Goal: Task Accomplishment & Management: Use online tool/utility

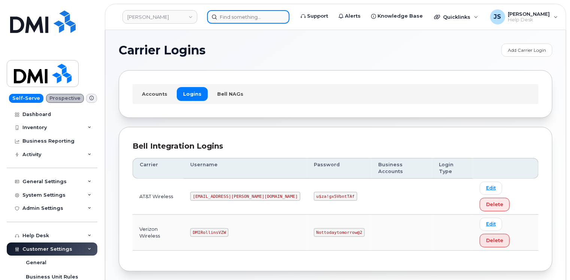
click at [250, 16] on input at bounding box center [248, 16] width 82 height 13
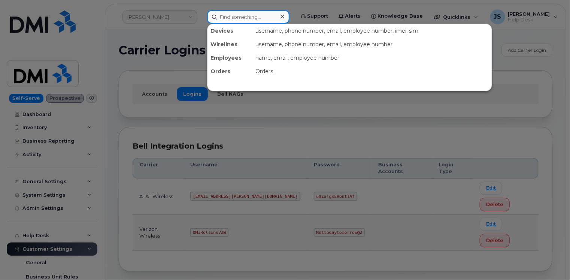
paste input "[PHONE_NUMBER]"
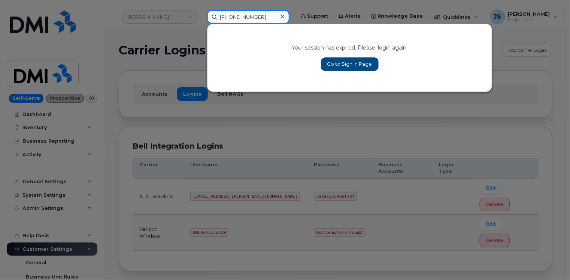
type input "[PHONE_NUMBER]"
click at [357, 58] on link "Go to Sign In Page" at bounding box center [350, 63] width 58 height 13
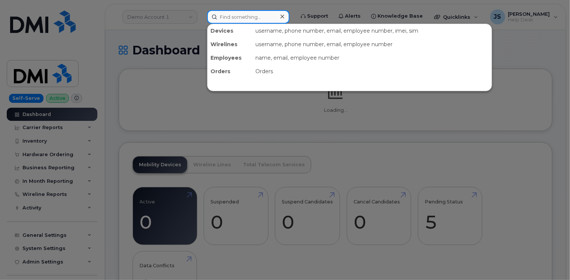
paste input "902-221-4220"
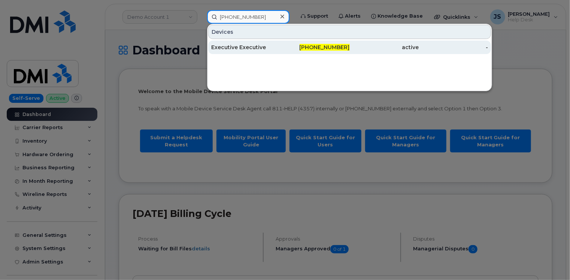
type input "902-221-4220"
click at [246, 44] on div "Executive Executive" at bounding box center [245, 46] width 69 height 7
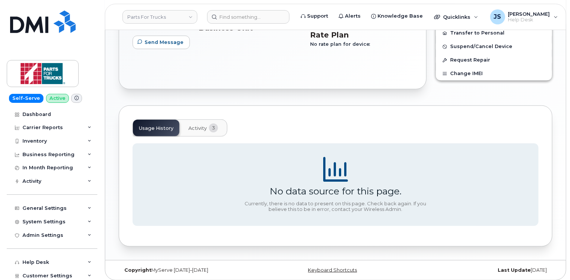
scroll to position [277, 0]
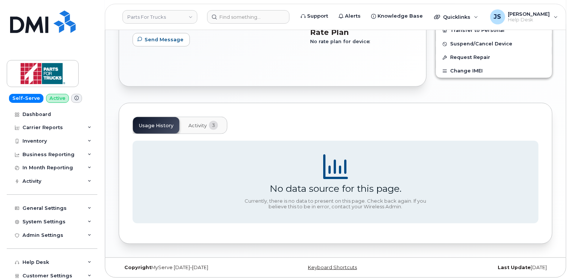
click at [202, 124] on span "Activity" at bounding box center [197, 126] width 18 height 6
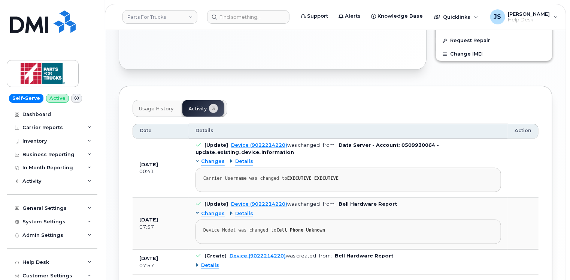
scroll to position [300, 0]
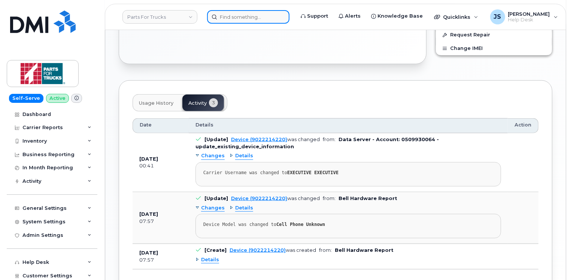
click at [243, 16] on input at bounding box center [248, 16] width 82 height 13
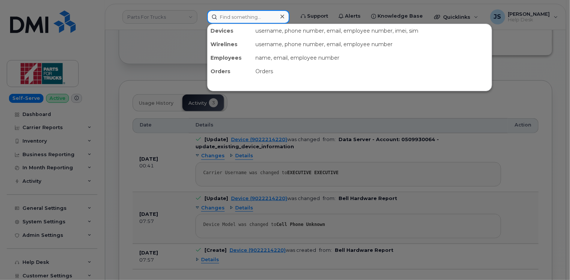
paste input "780-915-0329"
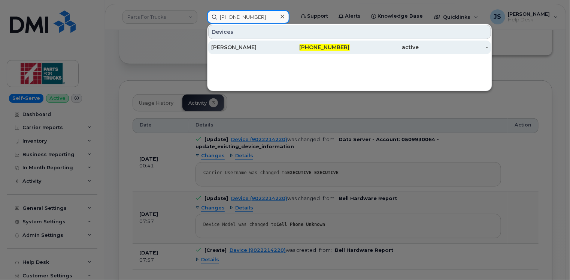
type input "780-915-0329"
click at [281, 51] on div "[PERSON_NAME]" at bounding box center [315, 46] width 69 height 13
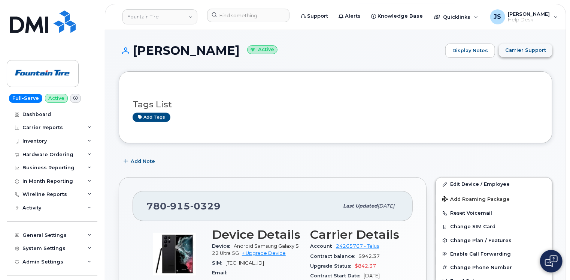
click at [535, 52] on span "Carrier Support" at bounding box center [525, 49] width 41 height 7
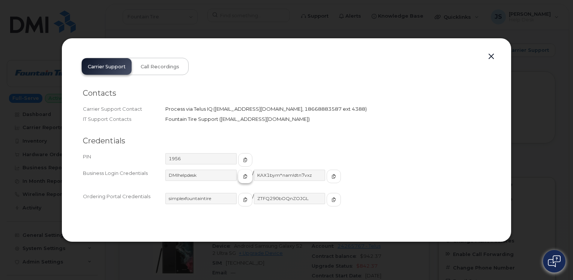
click at [238, 174] on button "button" at bounding box center [245, 175] width 14 height 13
click at [331, 177] on icon "button" at bounding box center [333, 176] width 4 height 4
click at [491, 58] on button "button" at bounding box center [490, 56] width 11 height 10
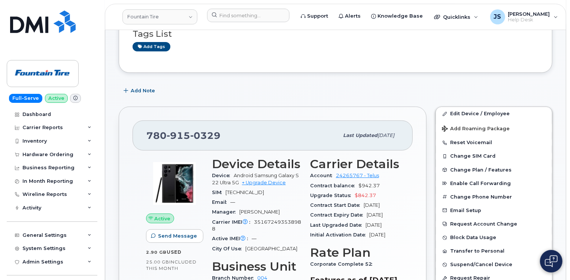
scroll to position [112, 0]
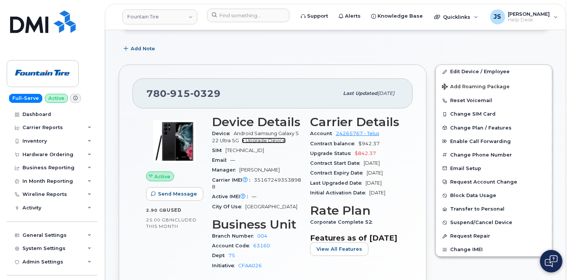
click at [269, 141] on link "+ Upgrade Device" at bounding box center [264, 141] width 44 height 6
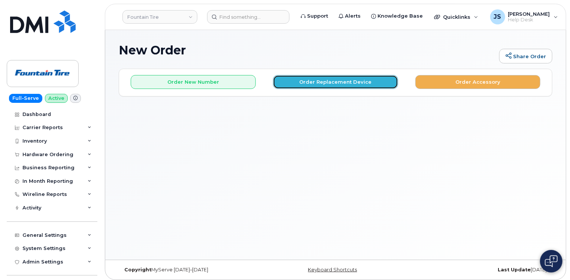
click at [323, 78] on button "Order Replacement Device" at bounding box center [335, 82] width 125 height 14
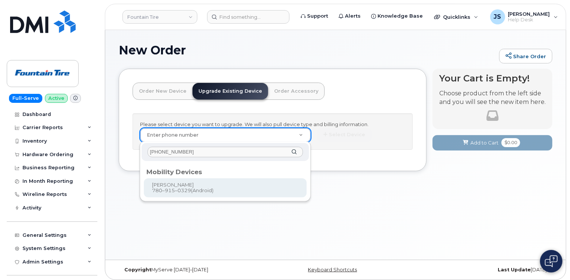
type input "780-915-0329"
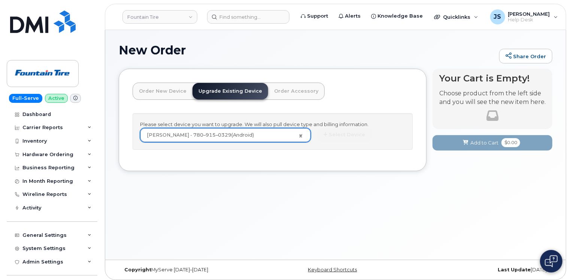
type input "111240"
click at [339, 130] on button "Select Device" at bounding box center [344, 135] width 55 height 14
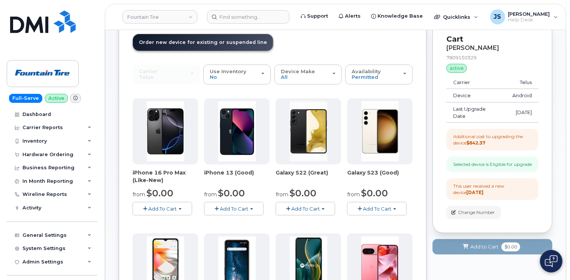
scroll to position [37, 0]
